Goal: Find contact information: Find contact information

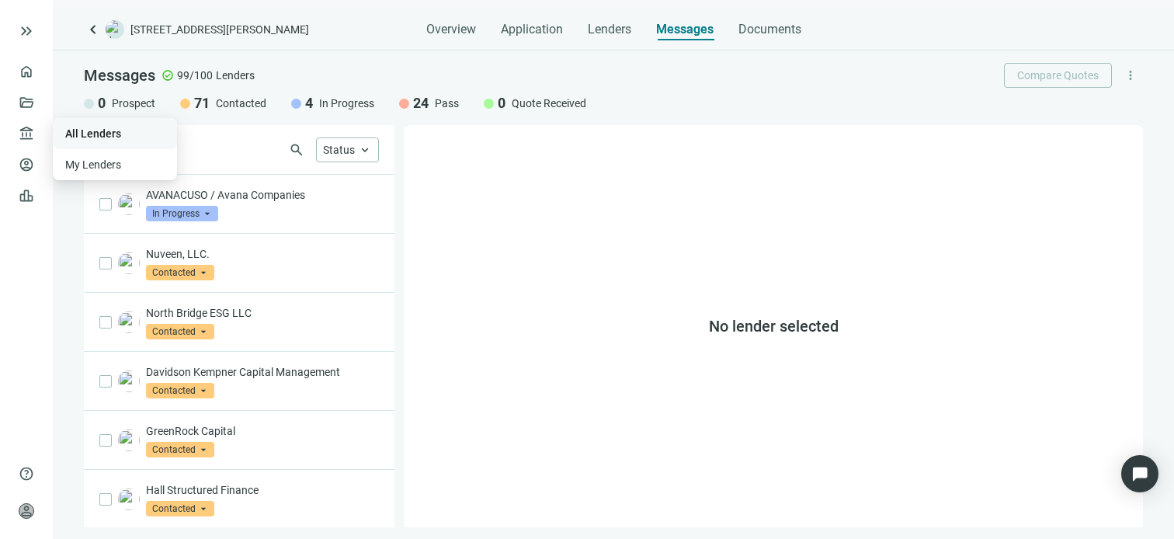
click at [77, 131] on link "All Lenders" at bounding box center [93, 133] width 56 height 12
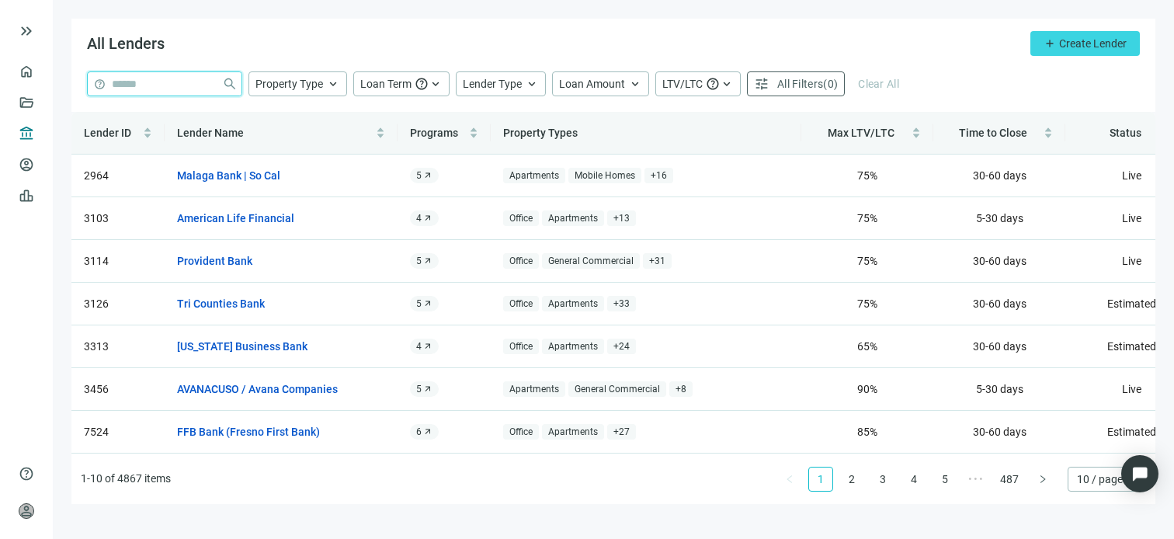
click at [170, 78] on input "search" at bounding box center [164, 83] width 104 height 23
type input "***"
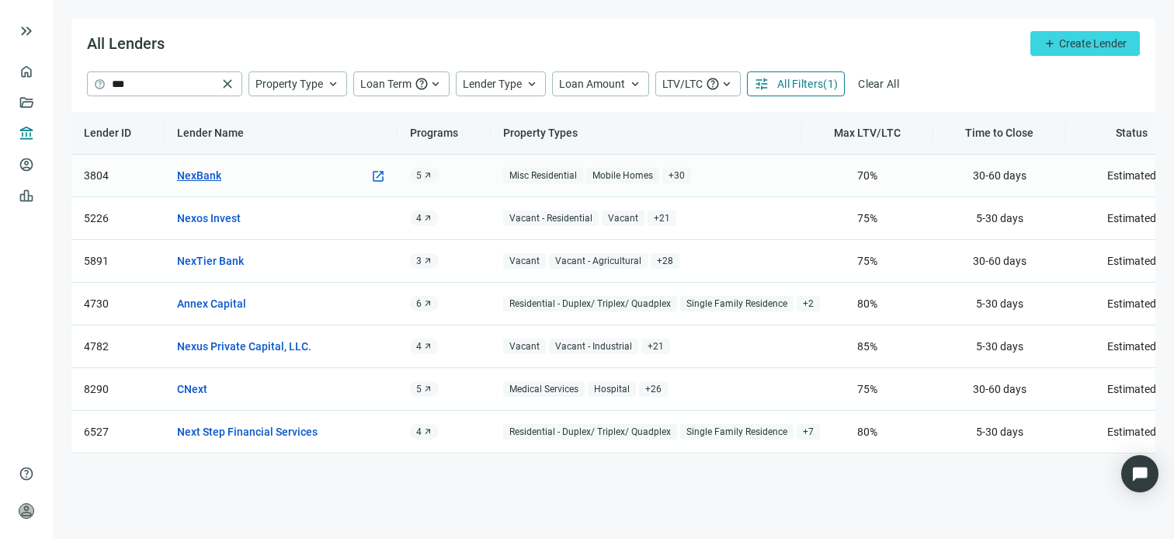
click at [198, 178] on link "NexBank" at bounding box center [199, 175] width 44 height 17
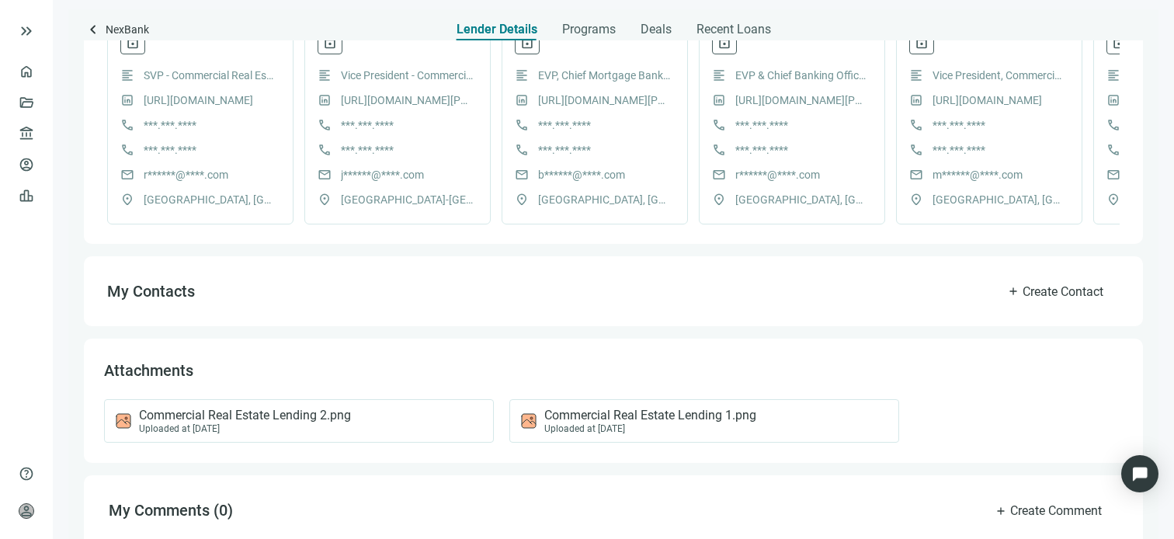
scroll to position [388, 0]
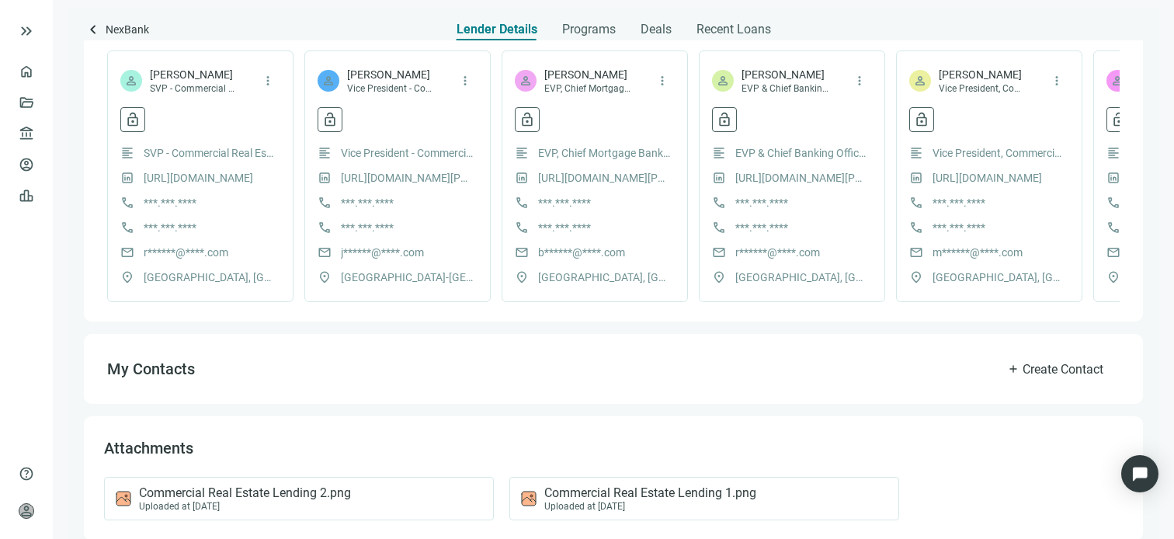
click at [416, 241] on div "format_align_left Vice President - Commercial Lending [URL][DOMAIN_NAME][PERSON…" at bounding box center [398, 214] width 160 height 141
click at [324, 122] on span "lock_open" at bounding box center [330, 120] width 16 height 16
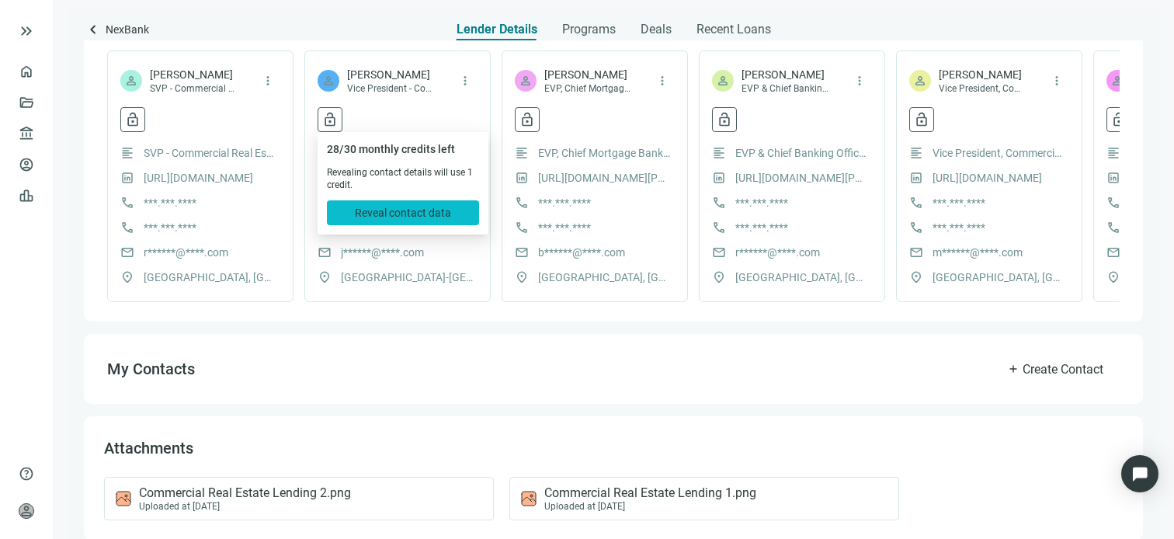
click at [432, 210] on span "Reveal contact data" at bounding box center [403, 213] width 96 height 12
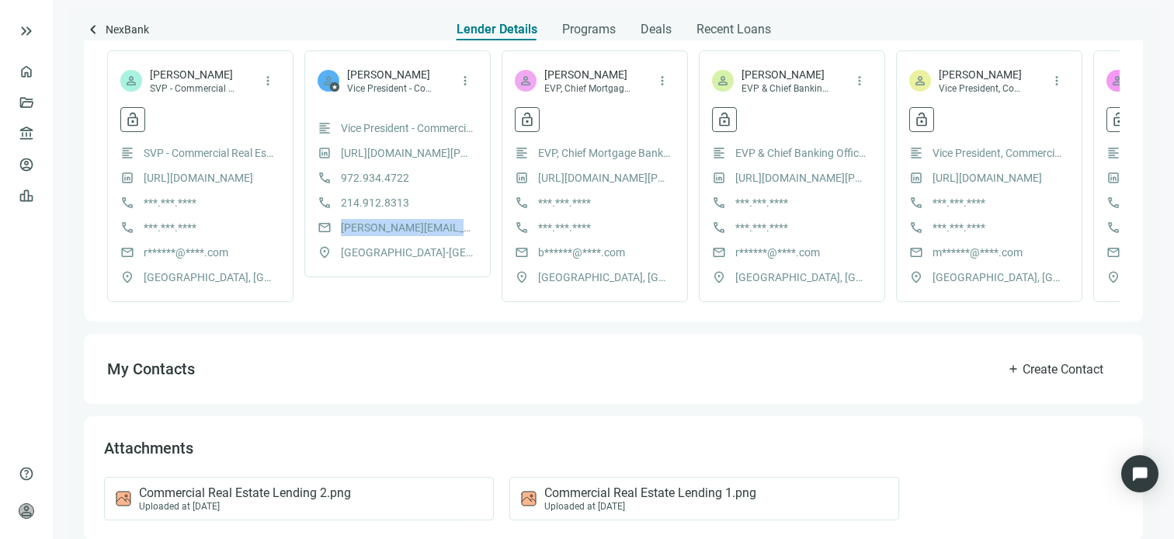
drag, startPoint x: 478, startPoint y: 226, endPoint x: 338, endPoint y: 228, distance: 139.8
click at [338, 228] on div "person star [PERSON_NAME] Vice President - Commercial Lending more_vert format_…" at bounding box center [397, 163] width 186 height 227
copy span "[PERSON_NAME][EMAIL_ADDRESS][PERSON_NAME][DOMAIN_NAME]"
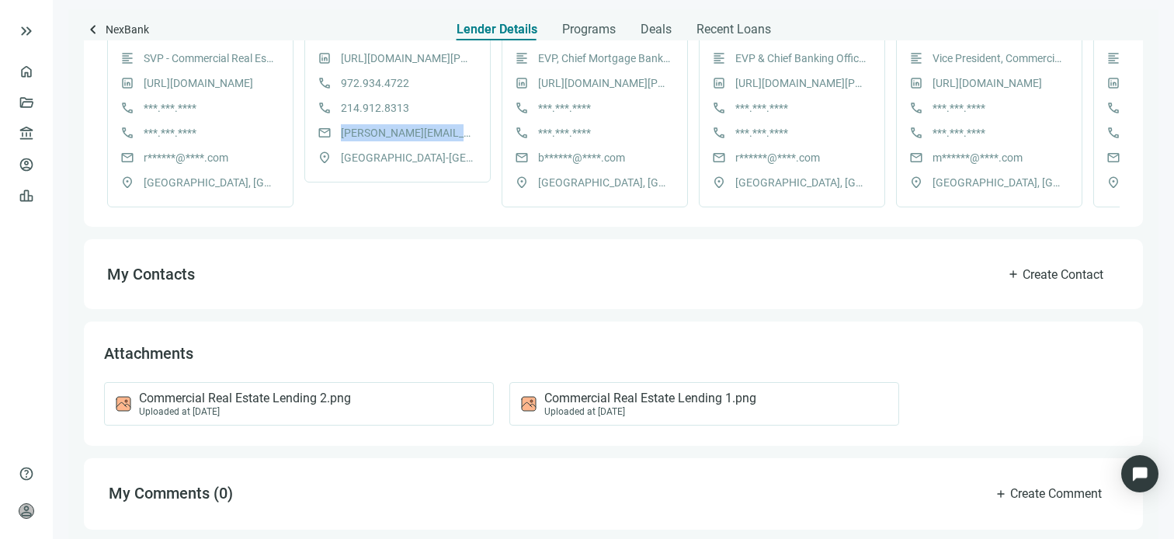
scroll to position [498, 0]
click at [311, 391] on span "Commercial Real Estate Lending 2.png" at bounding box center [245, 399] width 212 height 16
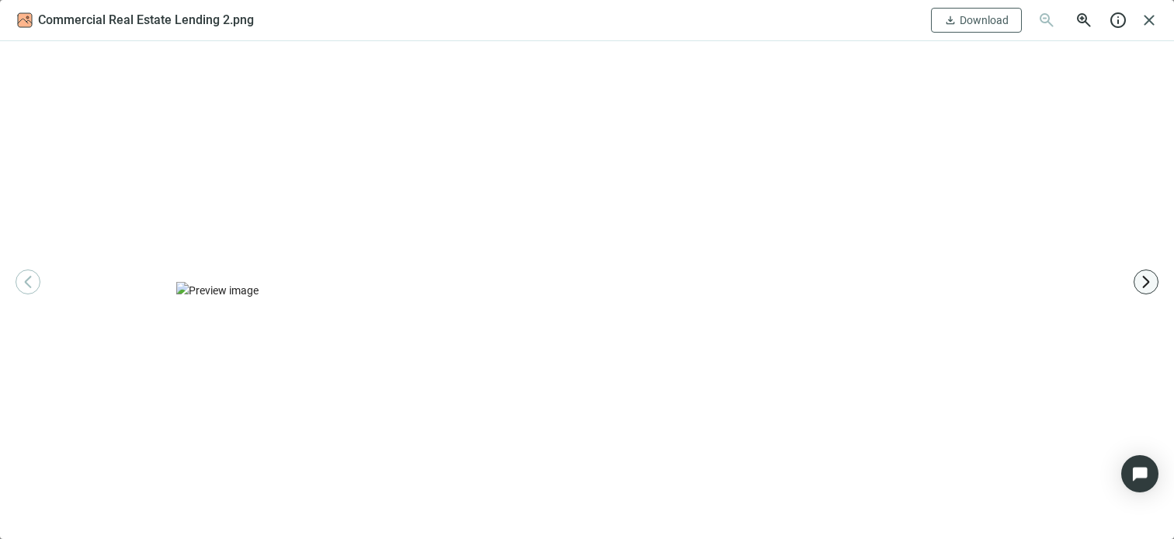
click at [1145, 282] on span "arrow_forward_ios" at bounding box center [1146, 282] width 16 height 16
click at [1154, 24] on span "close" at bounding box center [1149, 20] width 19 height 19
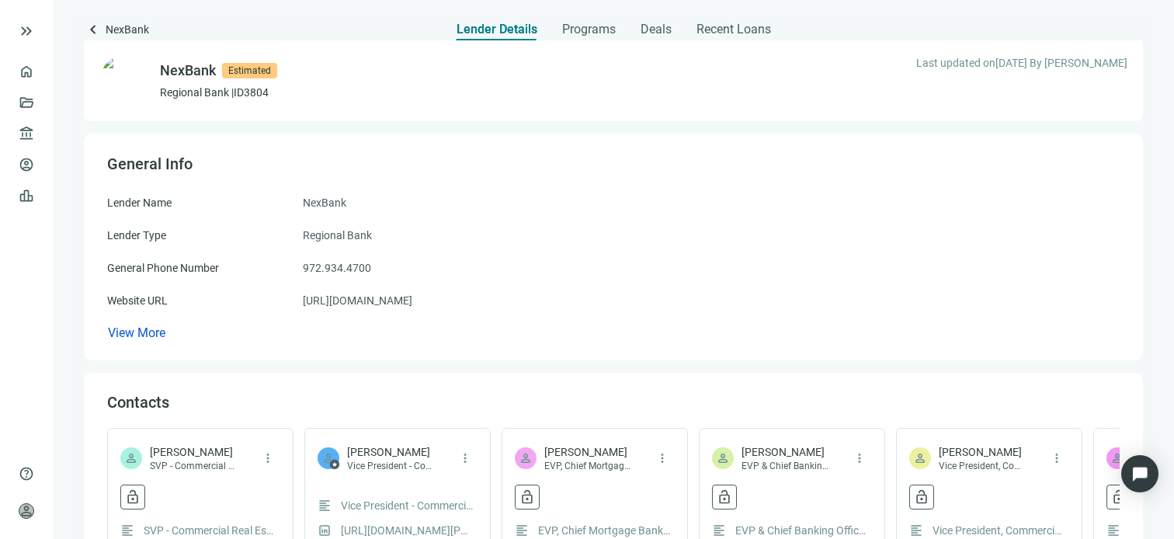
scroll to position [0, 0]
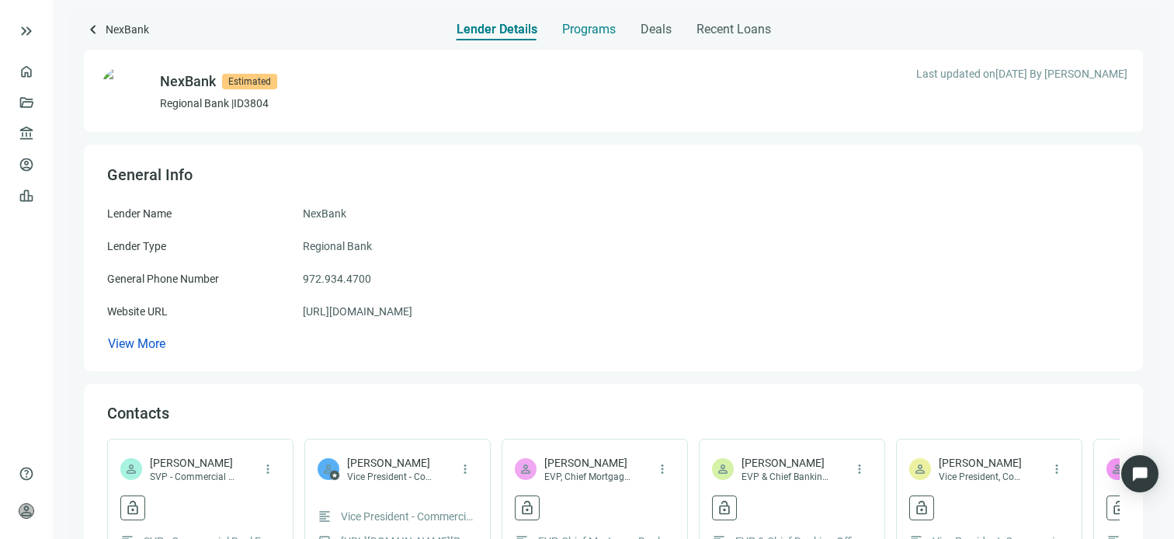
click at [592, 31] on span "Programs" at bounding box center [589, 30] width 54 height 16
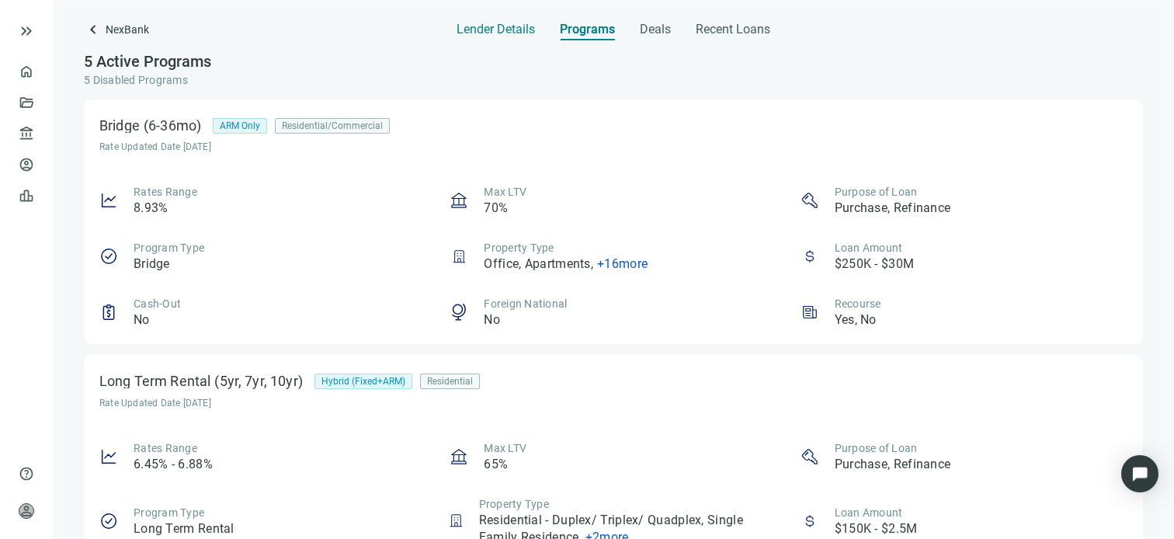
click at [502, 23] on span "Lender Details" at bounding box center [495, 30] width 78 height 16
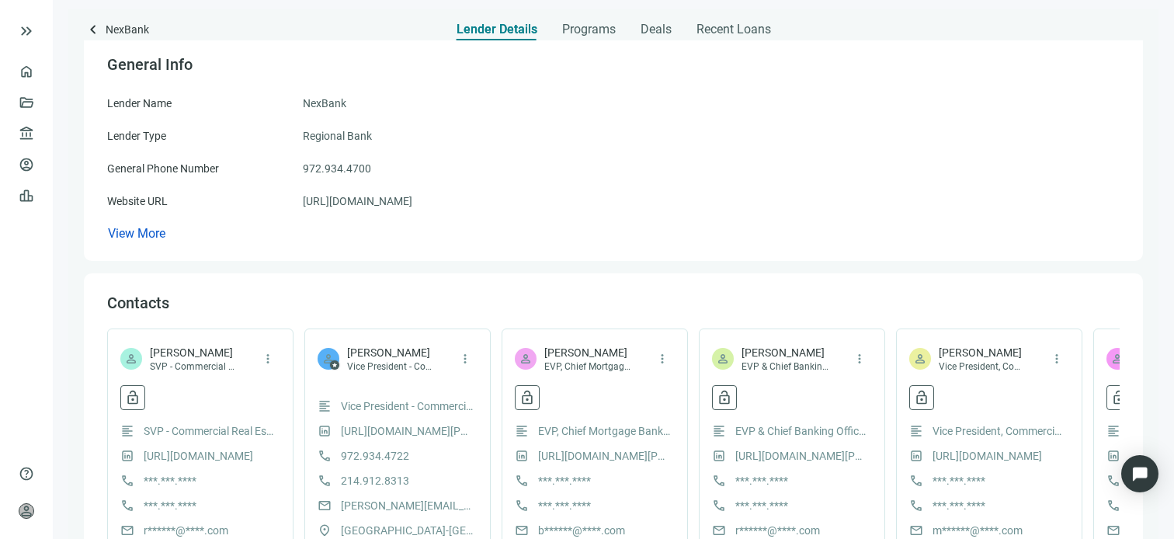
scroll to position [311, 0]
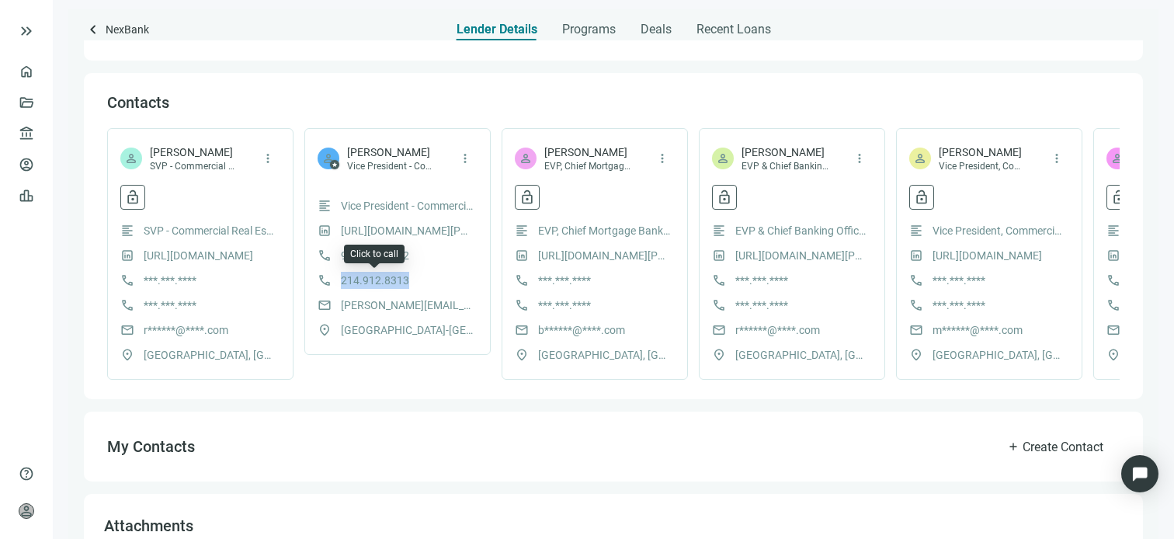
drag, startPoint x: 410, startPoint y: 281, endPoint x: 341, endPoint y: 283, distance: 69.1
click at [341, 283] on div "call [PHONE_NUMBER]" at bounding box center [398, 280] width 160 height 17
copy span "214.912.8313"
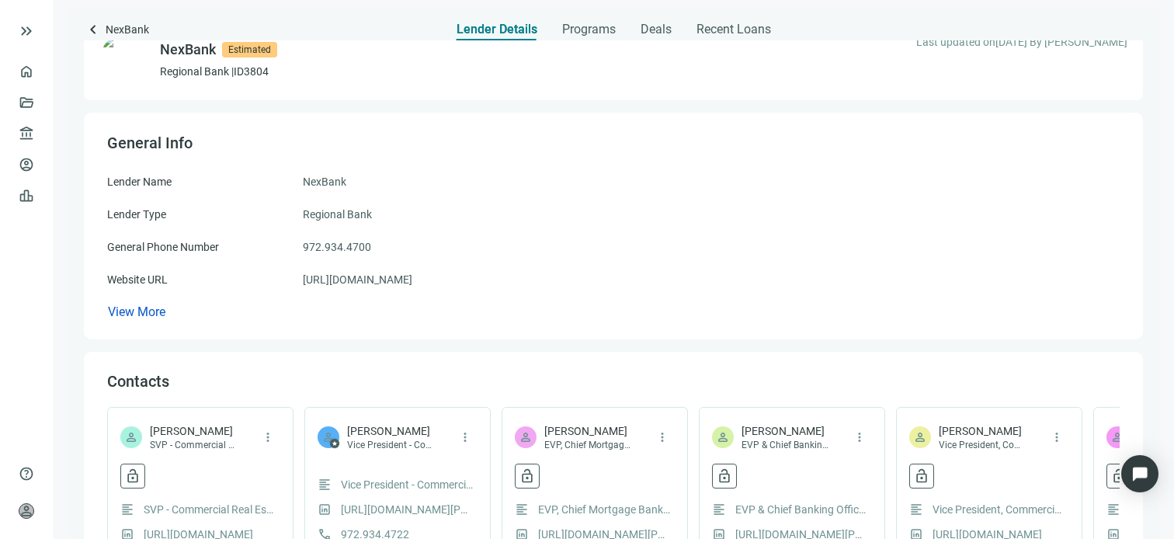
scroll to position [0, 0]
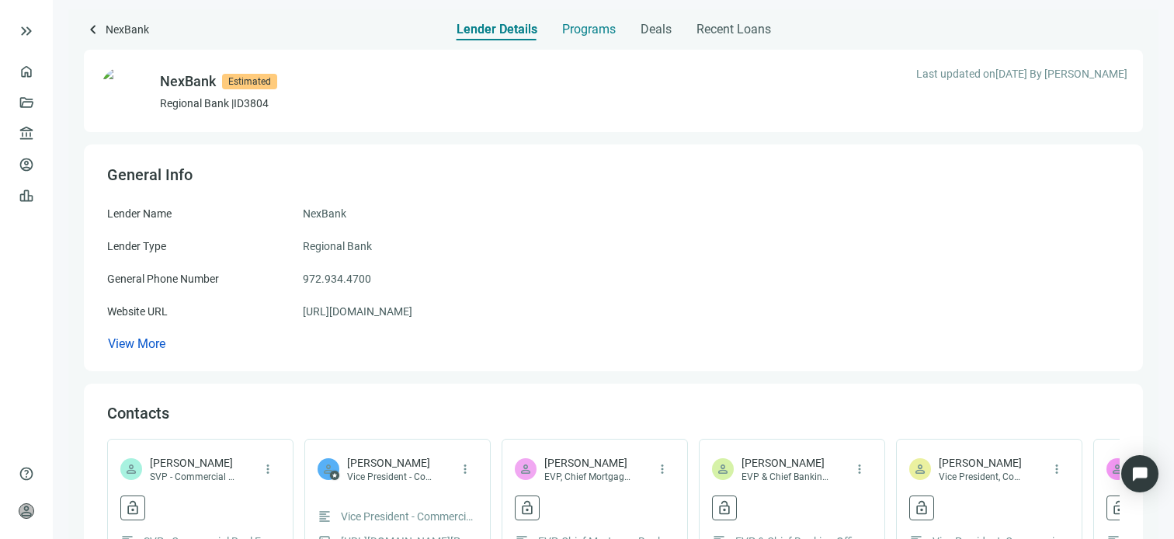
click at [583, 27] on span "Programs" at bounding box center [589, 30] width 54 height 16
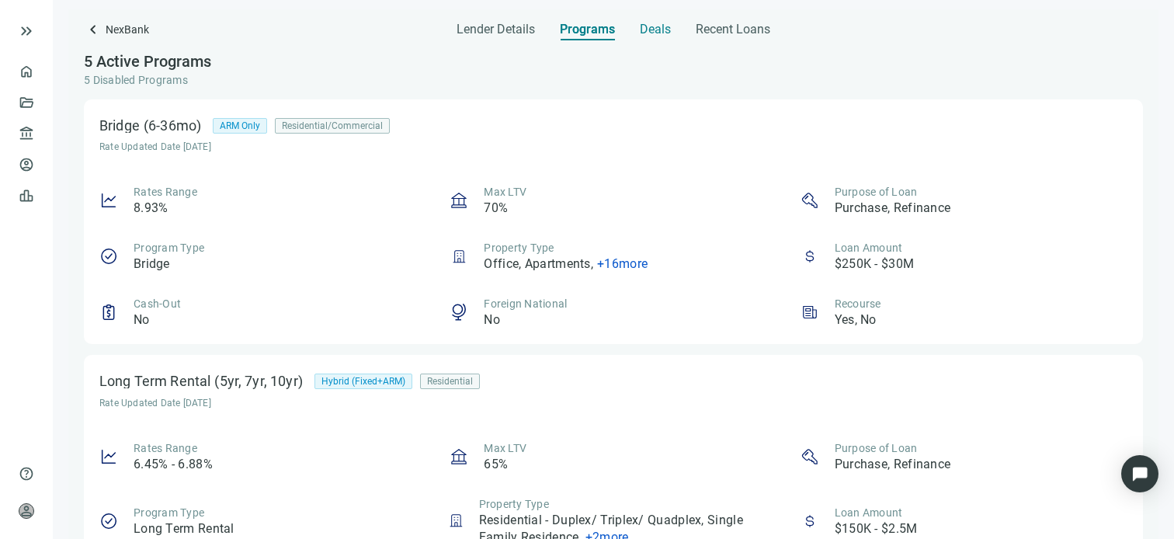
click at [654, 29] on span "Deals" at bounding box center [655, 30] width 31 height 16
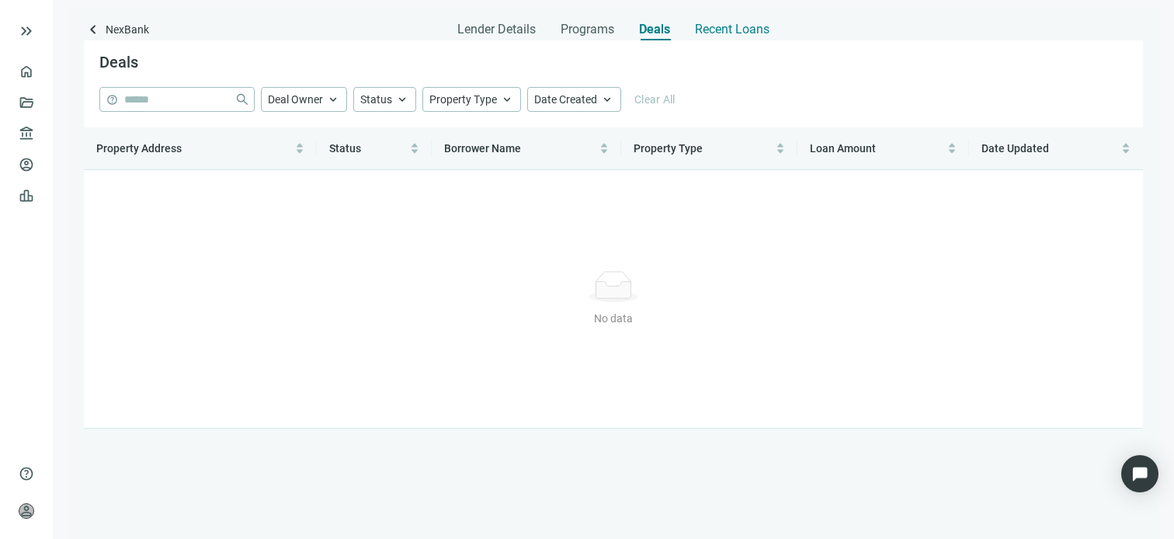
click at [739, 29] on span "Recent Loans" at bounding box center [732, 30] width 75 height 16
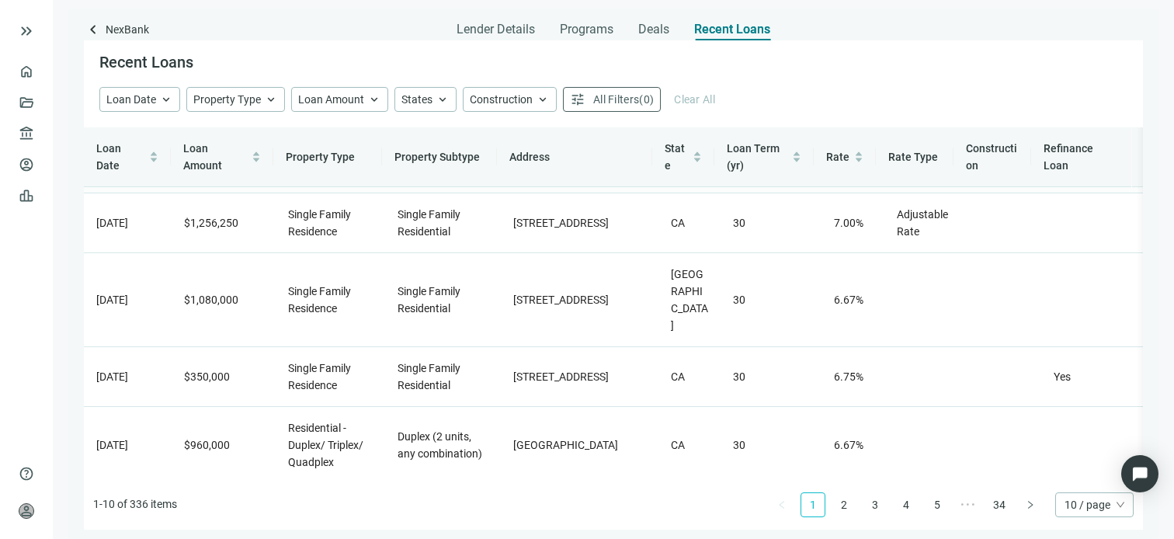
scroll to position [311, 0]
